Goal: Task Accomplishment & Management: Manage account settings

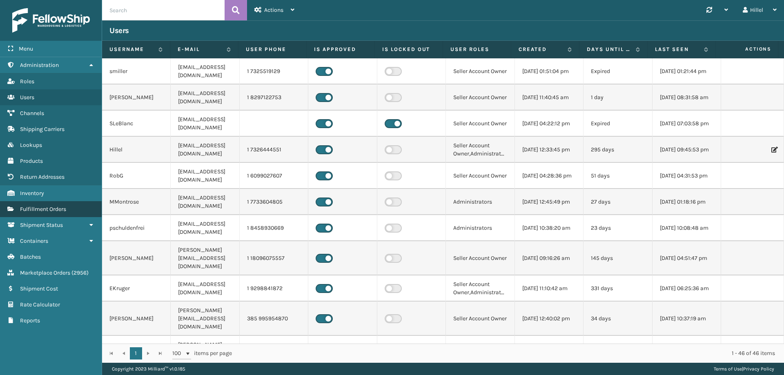
click at [75, 207] on link "Fulfillment Orders" at bounding box center [51, 209] width 102 height 16
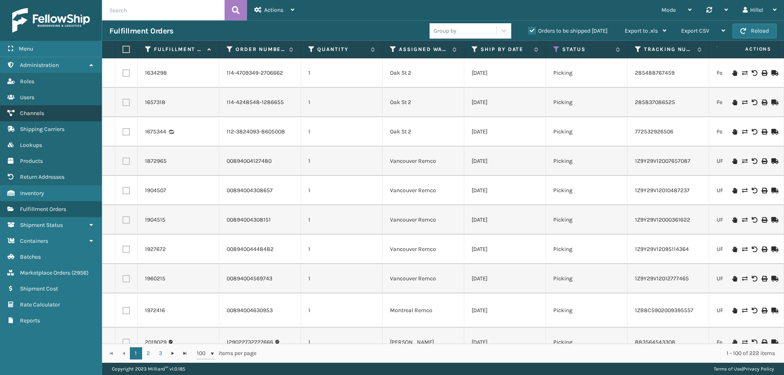
click at [40, 112] on span "Channels" at bounding box center [32, 113] width 24 height 7
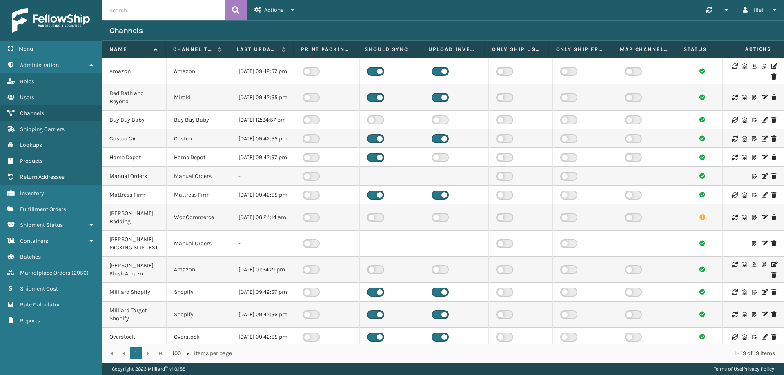
click at [772, 64] on icon at bounding box center [774, 66] width 5 height 6
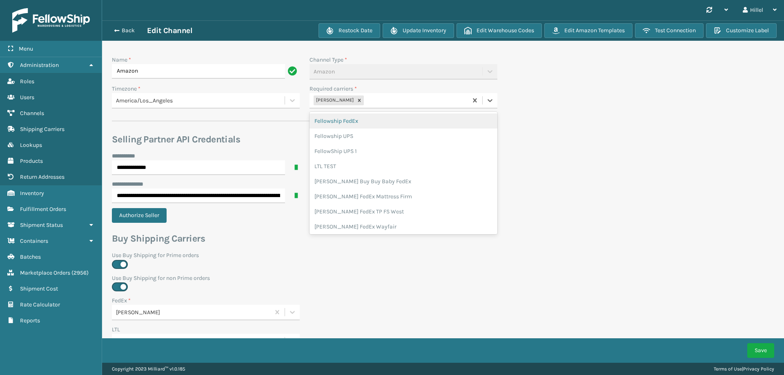
click at [395, 103] on div "[PERSON_NAME]" at bounding box center [389, 100] width 158 height 13
type input "whitesto"
click at [379, 120] on div "[PERSON_NAME] UPS Whitestone" at bounding box center [404, 121] width 188 height 15
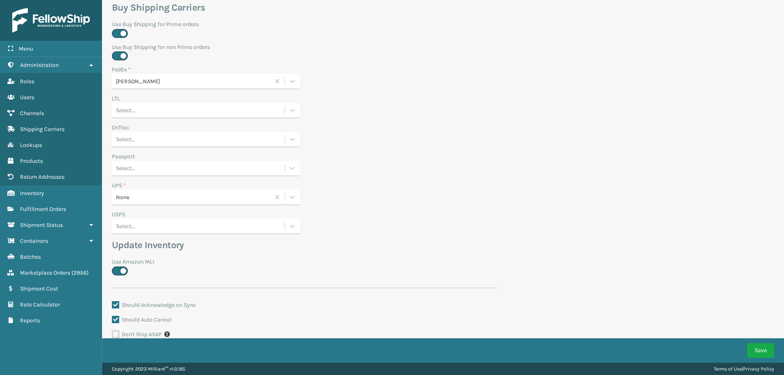
scroll to position [245, 0]
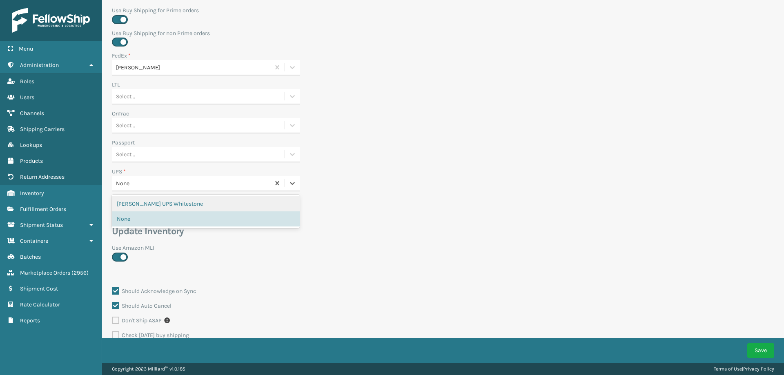
click at [159, 190] on div "None" at bounding box center [206, 184] width 188 height 16
click at [163, 201] on div "[PERSON_NAME] UPS Whitestone" at bounding box center [206, 203] width 188 height 15
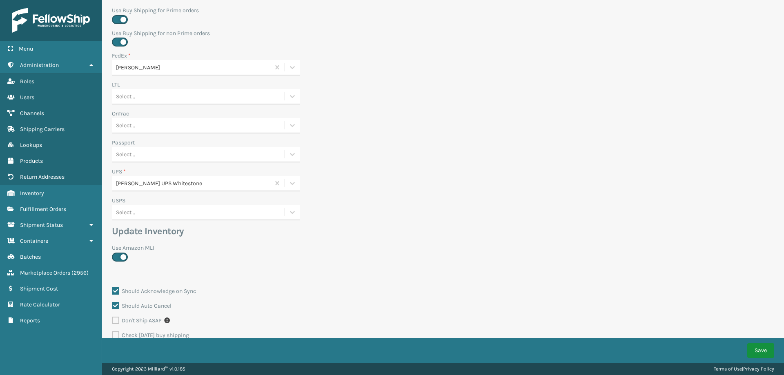
click at [758, 350] on button "Save" at bounding box center [760, 350] width 27 height 15
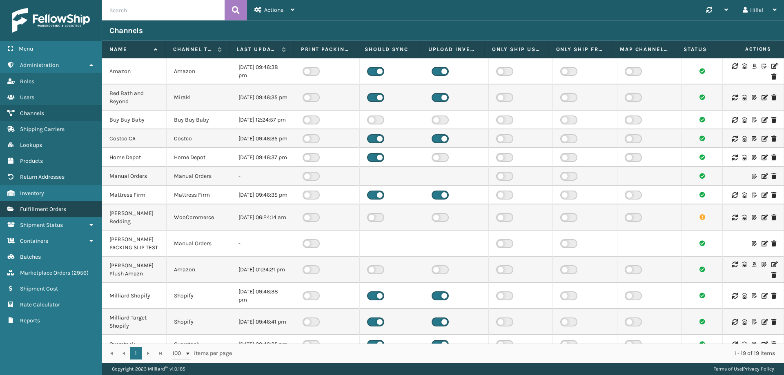
click at [57, 207] on span "Fulfillment Orders" at bounding box center [43, 209] width 46 height 7
